Goal: Information Seeking & Learning: Learn about a topic

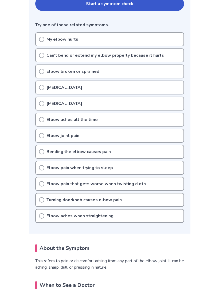
scroll to position [129, 0]
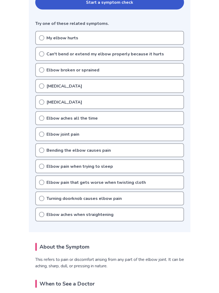
click at [40, 38] on icon at bounding box center [41, 37] width 5 height 5
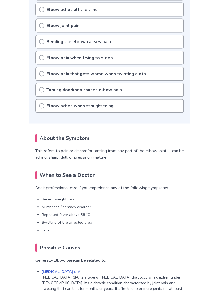
scroll to position [238, 0]
click at [43, 88] on icon at bounding box center [41, 89] width 5 height 5
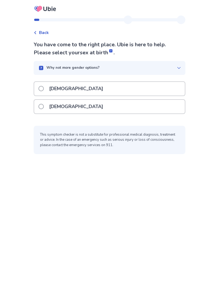
click at [44, 108] on span at bounding box center [40, 106] width 5 height 5
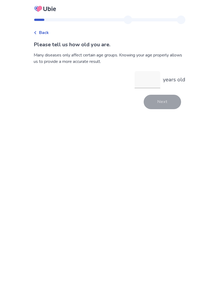
click at [140, 84] on input "years old" at bounding box center [148, 79] width 26 height 17
type input "**"
click at [152, 99] on button "Next" at bounding box center [162, 102] width 37 height 14
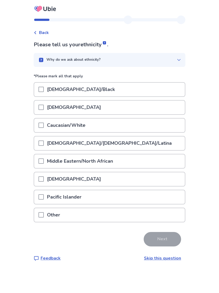
click at [44, 124] on span at bounding box center [40, 124] width 5 height 5
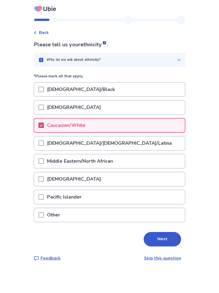
click at [155, 243] on button "Next" at bounding box center [162, 239] width 37 height 14
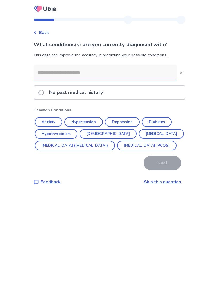
click at [47, 71] on input at bounding box center [105, 73] width 143 height 16
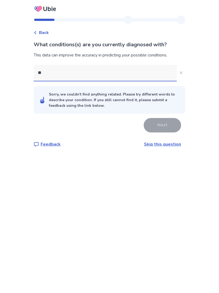
type input "*"
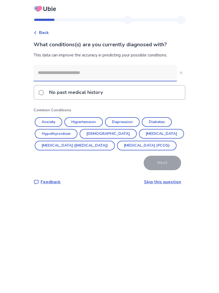
click at [42, 89] on label "No past medical history" at bounding box center [72, 92] width 68 height 14
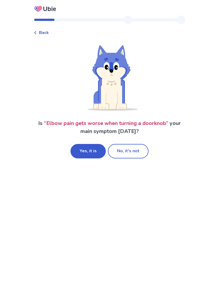
click at [85, 155] on button "Yes, it is" at bounding box center [88, 151] width 35 height 14
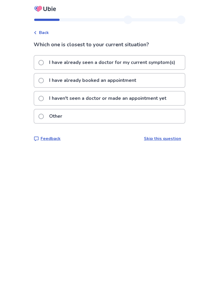
click at [43, 96] on span at bounding box center [40, 98] width 5 height 5
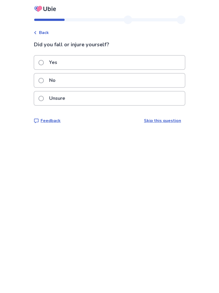
click at [44, 78] on span at bounding box center [40, 80] width 5 height 5
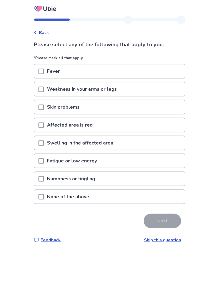
scroll to position [10, 0]
click at [44, 140] on span at bounding box center [40, 142] width 5 height 5
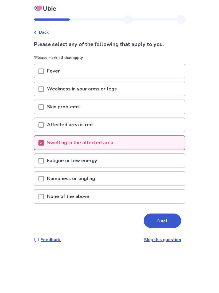
click at [152, 213] on button "Next" at bounding box center [162, 220] width 37 height 14
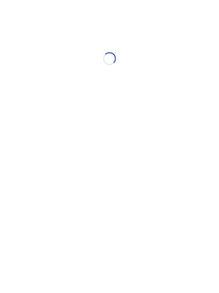
select select "*"
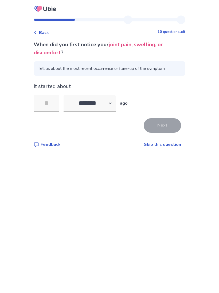
click at [50, 107] on input "tel" at bounding box center [47, 103] width 26 height 17
type input "*"
click at [152, 121] on button "Next" at bounding box center [162, 125] width 37 height 14
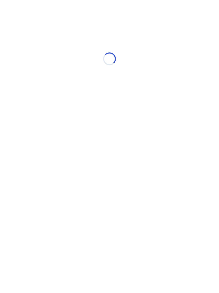
select select "*"
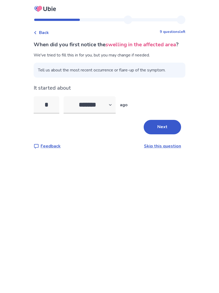
click at [157, 134] on button "Next" at bounding box center [162, 127] width 37 height 14
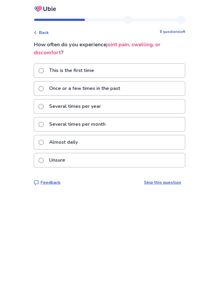
click at [44, 88] on span at bounding box center [40, 88] width 5 height 5
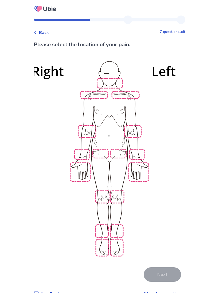
click at [129, 126] on img at bounding box center [109, 157] width 303 height 205
click at [137, 169] on img at bounding box center [109, 157] width 303 height 205
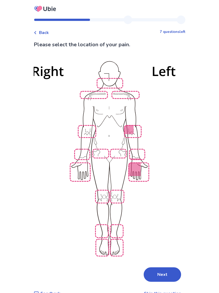
click at [83, 169] on img at bounding box center [109, 157] width 303 height 205
click at [100, 236] on img at bounding box center [109, 157] width 303 height 205
click at [117, 239] on img at bounding box center [109, 157] width 303 height 205
click at [153, 267] on button "Next" at bounding box center [162, 274] width 37 height 14
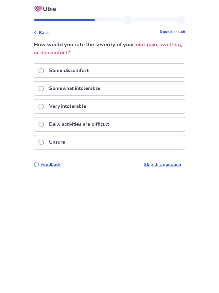
click at [47, 91] on label "Somewhat intolerable" at bounding box center [70, 88] width 65 height 14
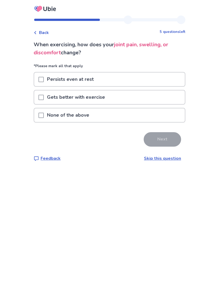
click at [44, 79] on span at bounding box center [40, 79] width 5 height 5
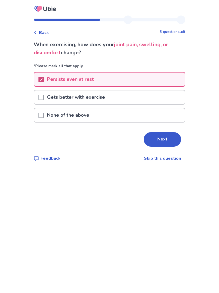
click at [159, 135] on button "Next" at bounding box center [162, 139] width 37 height 14
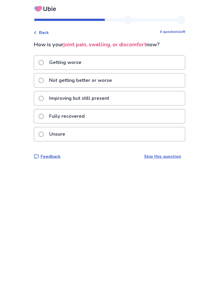
click at [46, 65] on label "Getting worse" at bounding box center [61, 63] width 46 height 14
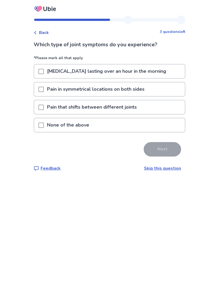
click at [44, 105] on span at bounding box center [40, 106] width 5 height 5
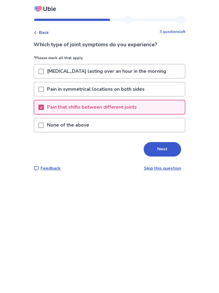
click at [158, 148] on button "Next" at bounding box center [162, 149] width 37 height 14
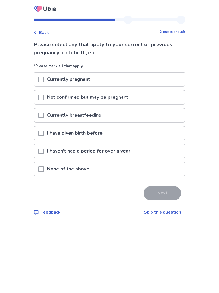
click at [44, 127] on div at bounding box center [40, 133] width 5 height 14
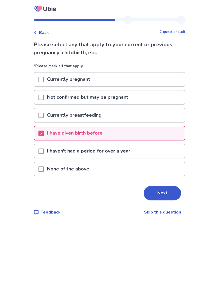
click at [156, 193] on button "Next" at bounding box center [162, 193] width 37 height 14
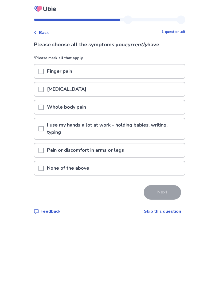
click at [44, 127] on span at bounding box center [40, 128] width 5 height 5
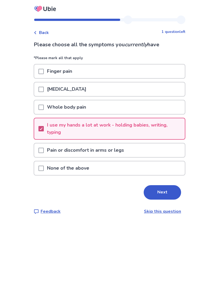
click at [44, 154] on div at bounding box center [40, 150] width 5 height 14
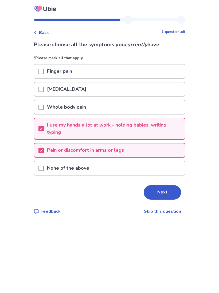
click at [44, 69] on span at bounding box center [40, 71] width 5 height 5
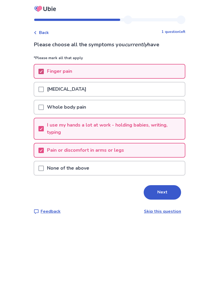
click at [154, 187] on button "Next" at bounding box center [162, 192] width 37 height 14
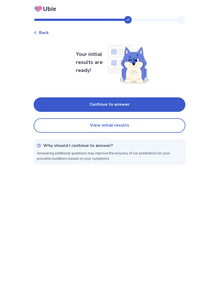
click at [67, 104] on button "Continue to answer" at bounding box center [110, 104] width 152 height 14
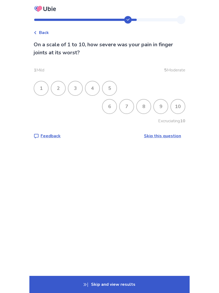
click at [95, 89] on div "4" at bounding box center [92, 88] width 14 height 14
click at [95, 87] on div "4" at bounding box center [92, 88] width 14 height 14
click at [97, 87] on div "4" at bounding box center [92, 88] width 14 height 14
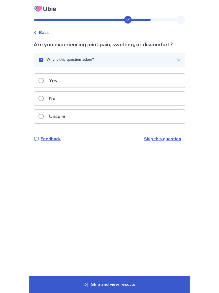
click at [44, 80] on span at bounding box center [40, 80] width 5 height 5
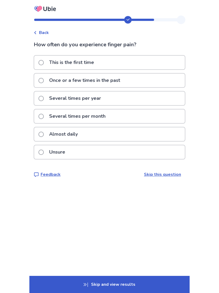
click at [43, 78] on span at bounding box center [40, 80] width 5 height 5
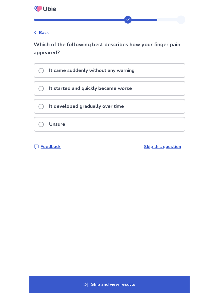
click at [47, 90] on label "It started and quickly became worse" at bounding box center [86, 88] width 97 height 14
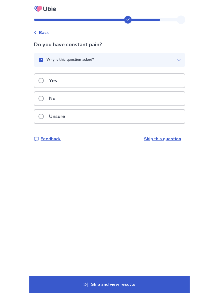
click at [42, 98] on span at bounding box center [40, 98] width 5 height 5
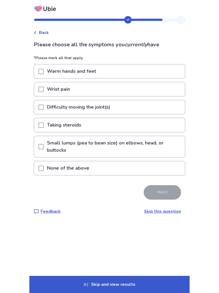
click at [44, 89] on span at bounding box center [40, 89] width 5 height 5
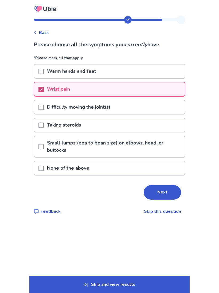
click at [155, 199] on button "Next" at bounding box center [162, 192] width 37 height 14
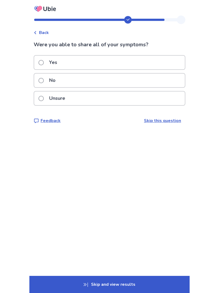
click at [42, 60] on span at bounding box center [40, 62] width 5 height 5
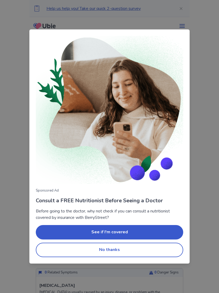
click at [108, 248] on button "No thanks" at bounding box center [109, 249] width 147 height 14
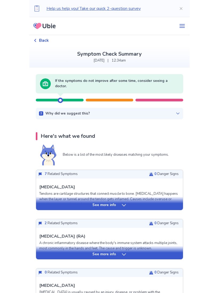
click at [101, 201] on div "See more info" at bounding box center [109, 202] width 147 height 13
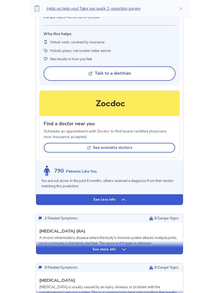
scroll to position [418, 0]
click at [61, 246] on div "See more info" at bounding box center [109, 248] width 147 height 5
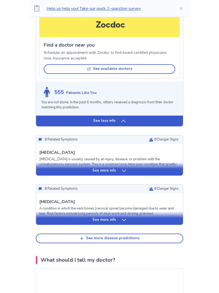
scroll to position [936, 0]
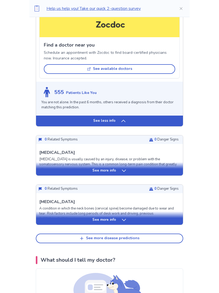
click at [53, 168] on div "See more info" at bounding box center [109, 170] width 147 height 5
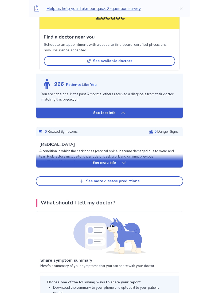
scroll to position [1460, 0]
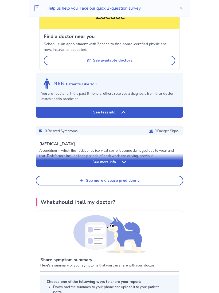
click at [49, 159] on div "See more info" at bounding box center [109, 161] width 147 height 5
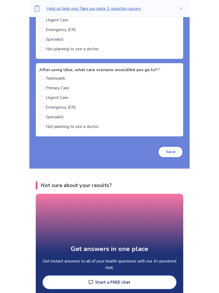
scroll to position [2258, 0]
